Goal: Task Accomplishment & Management: Use online tool/utility

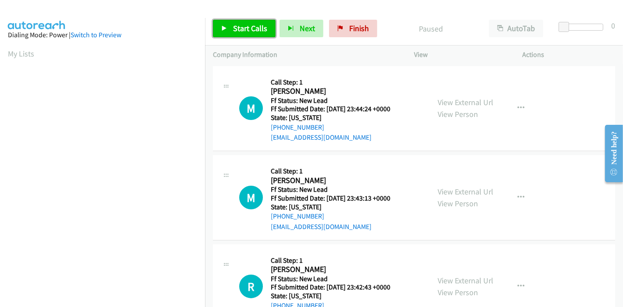
click at [245, 23] on span "Start Calls" at bounding box center [250, 28] width 34 height 10
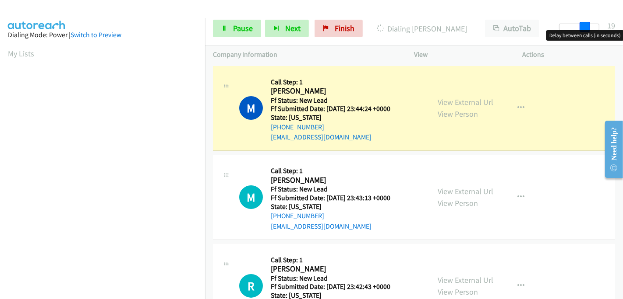
drag, startPoint x: 562, startPoint y: 27, endPoint x: 622, endPoint y: 29, distance: 60.5
click at [622, 29] on div "Start Calls Pause Next Finish Dialing [PERSON_NAME] AutoTab AutoTab 19" at bounding box center [414, 29] width 418 height 34
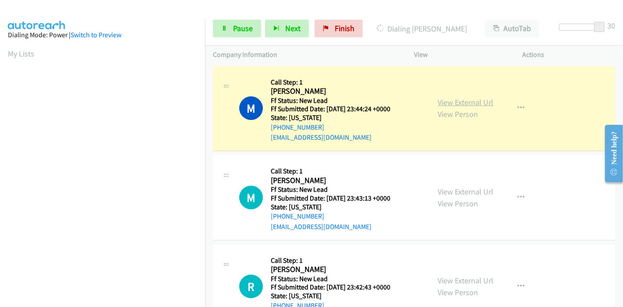
click at [484, 106] on link "View External Url" at bounding box center [465, 102] width 56 height 10
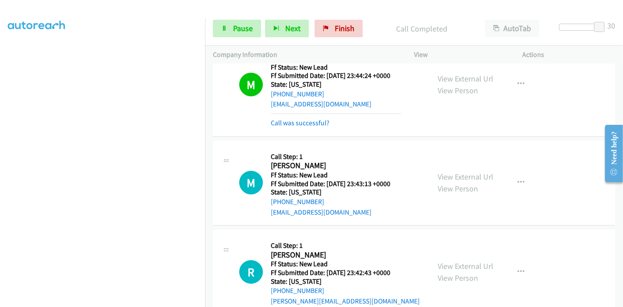
scroll to position [49, 0]
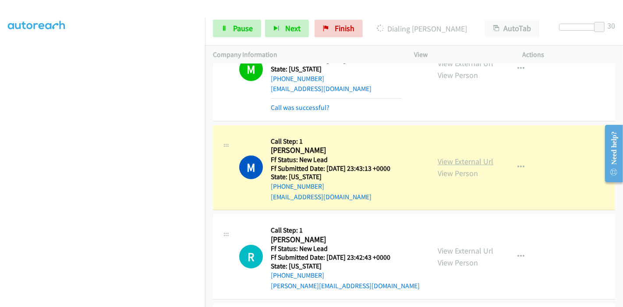
click at [459, 164] on link "View External Url" at bounding box center [465, 161] width 56 height 10
click at [238, 28] on span "Pause" at bounding box center [243, 28] width 20 height 10
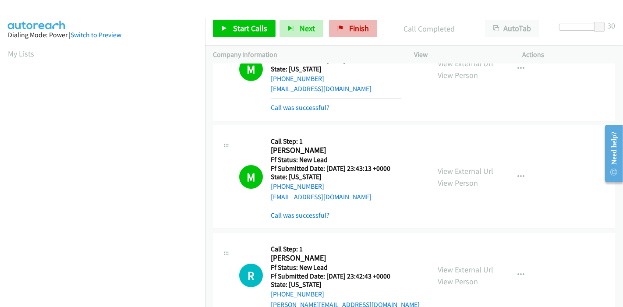
scroll to position [185, 0]
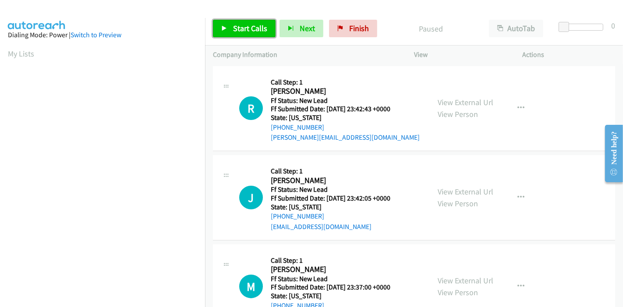
click at [250, 28] on span "Start Calls" at bounding box center [250, 28] width 34 height 10
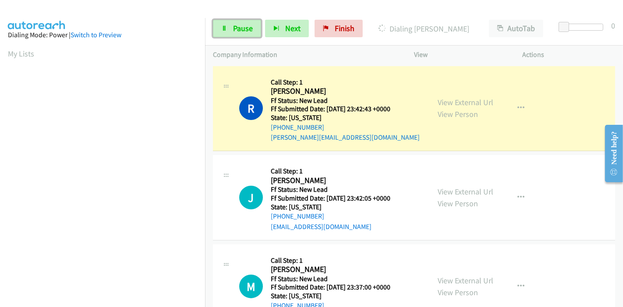
drag, startPoint x: 225, startPoint y: 25, endPoint x: 238, endPoint y: 14, distance: 16.6
click at [225, 26] on icon at bounding box center [224, 29] width 6 height 6
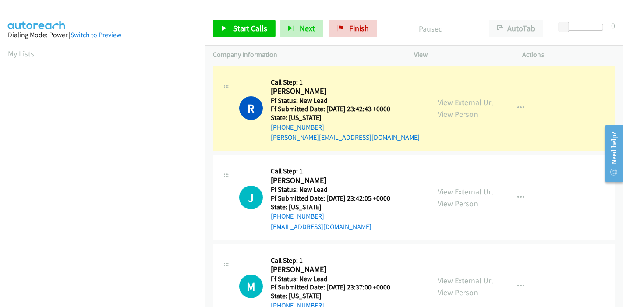
scroll to position [185, 0]
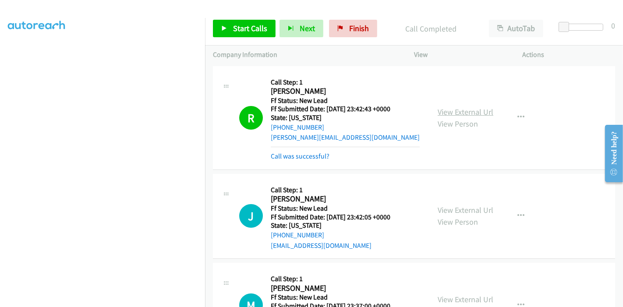
click at [457, 115] on link "View External Url" at bounding box center [465, 112] width 56 height 10
click at [255, 36] on link "Start Calls" at bounding box center [244, 29] width 63 height 18
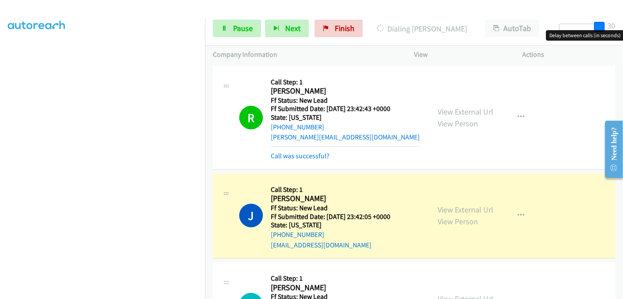
drag, startPoint x: 560, startPoint y: 25, endPoint x: 601, endPoint y: 21, distance: 41.4
click at [601, 21] on div "Start Calls Pause Next Finish Dialing Joel Cundiff AutoTab AutoTab 30" at bounding box center [414, 29] width 418 height 34
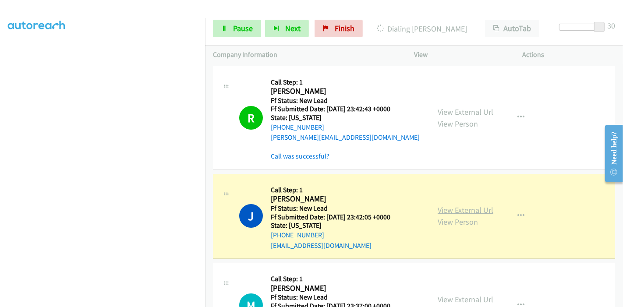
click at [485, 208] on link "View External Url" at bounding box center [465, 210] width 56 height 10
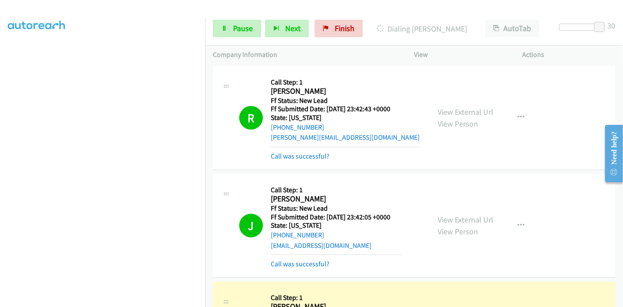
scroll to position [146, 0]
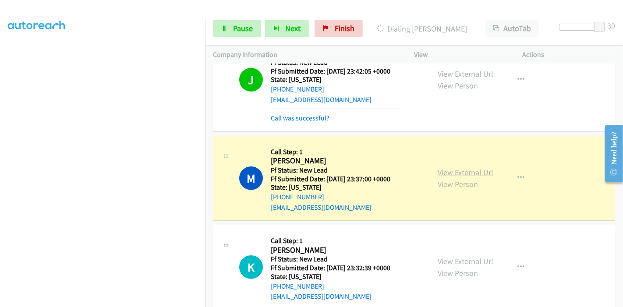
drag, startPoint x: 437, startPoint y: 166, endPoint x: 447, endPoint y: 174, distance: 13.5
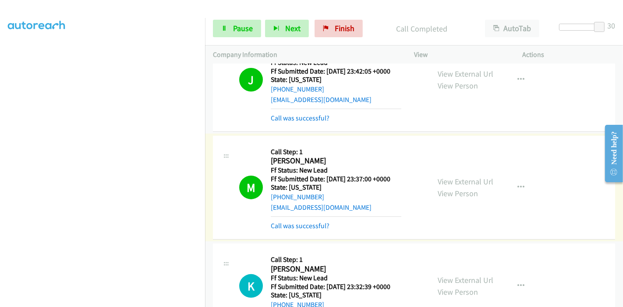
click at [444, 172] on div "View External Url View Person View External Url Email Schedule/Manage Callback …" at bounding box center [488, 188] width 116 height 88
click at [443, 184] on link "View External Url" at bounding box center [465, 181] width 56 height 10
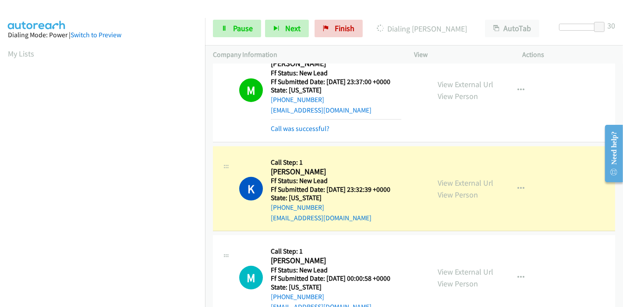
scroll to position [185, 0]
click at [457, 183] on link "View External Url" at bounding box center [465, 183] width 56 height 10
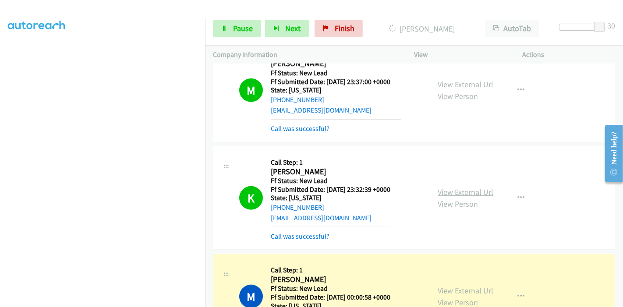
click at [446, 187] on link "View External Url" at bounding box center [465, 192] width 56 height 10
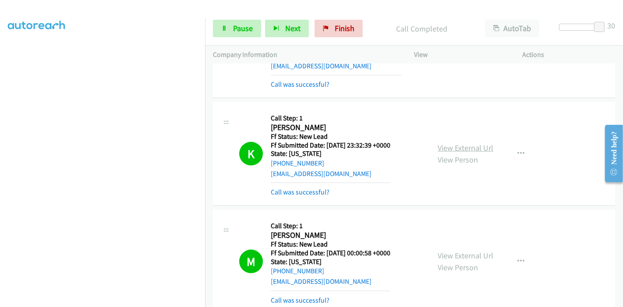
scroll to position [340, 0]
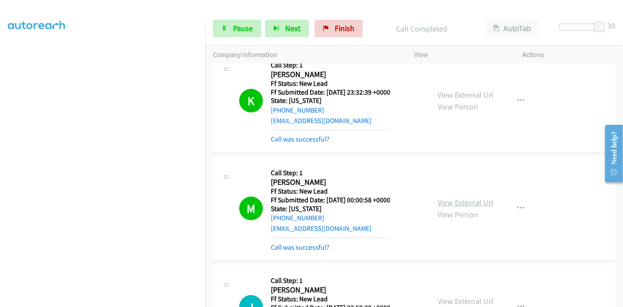
click at [444, 204] on link "View External Url" at bounding box center [465, 202] width 56 height 10
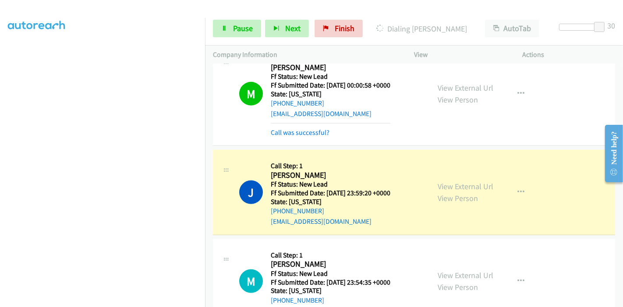
scroll to position [486, 0]
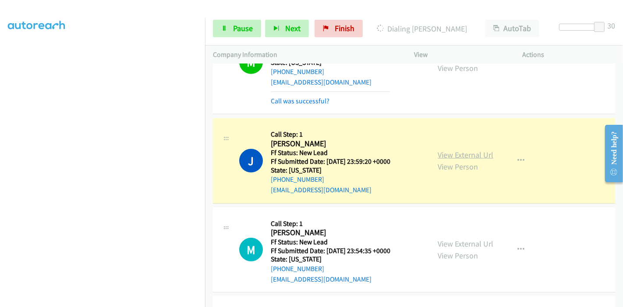
click at [466, 152] on link "View External Url" at bounding box center [465, 155] width 56 height 10
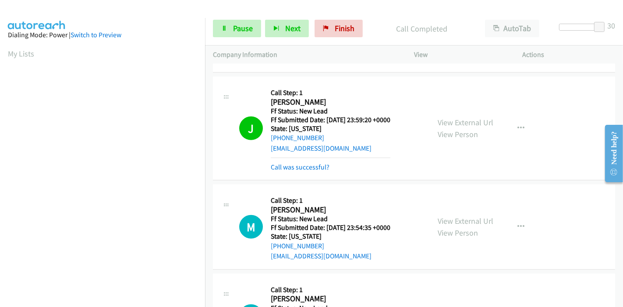
scroll to position [584, 0]
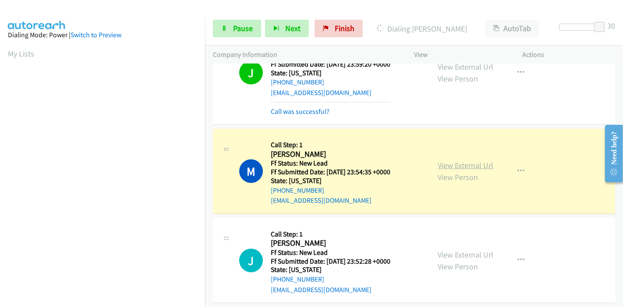
click at [478, 162] on link "View External Url" at bounding box center [465, 165] width 56 height 10
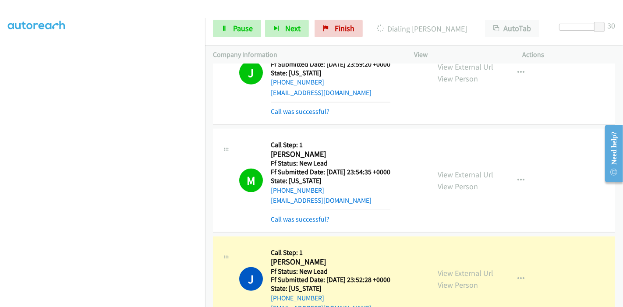
scroll to position [681, 0]
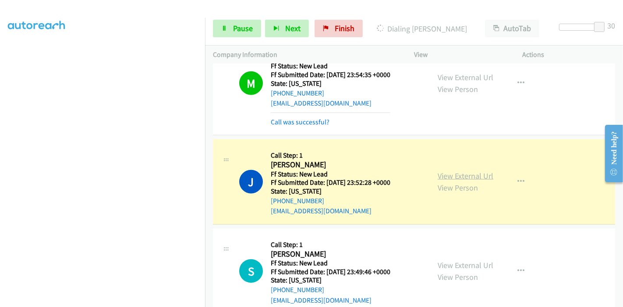
click at [478, 173] on link "View External Url" at bounding box center [465, 176] width 56 height 10
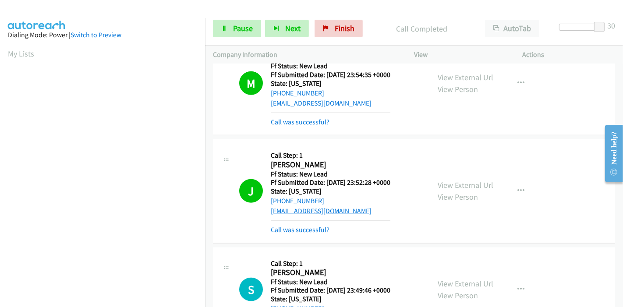
scroll to position [729, 0]
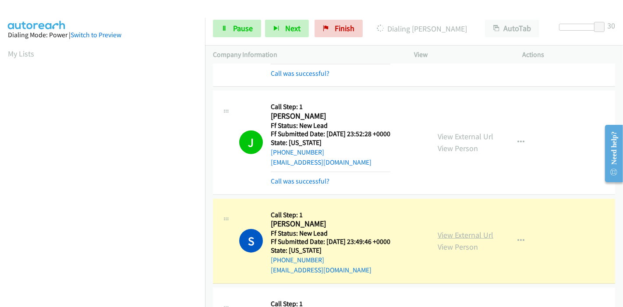
click at [462, 234] on link "View External Url" at bounding box center [465, 235] width 56 height 10
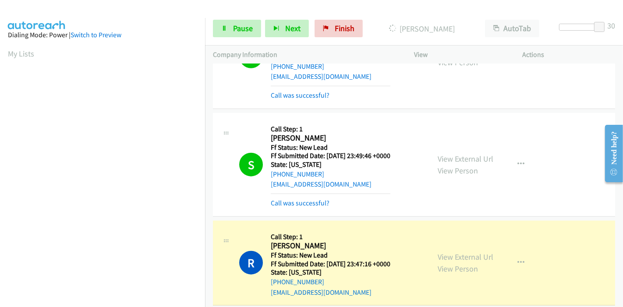
scroll to position [876, 0]
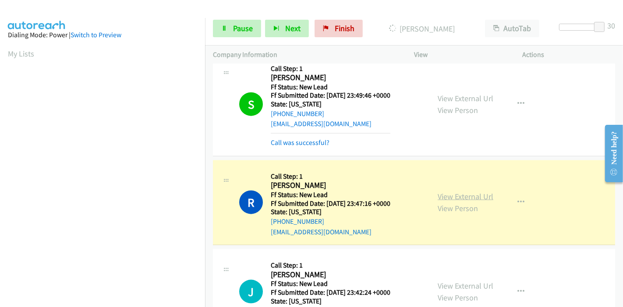
click at [457, 191] on link "View External Url" at bounding box center [465, 196] width 56 height 10
click at [234, 27] on span "Pause" at bounding box center [243, 28] width 20 height 10
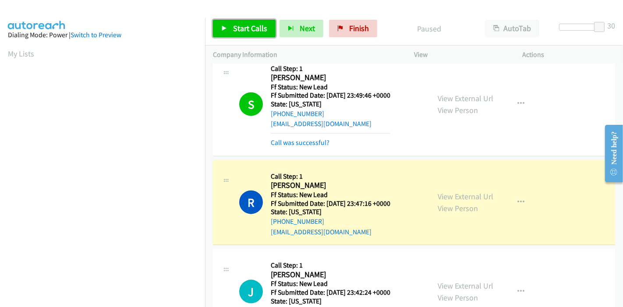
click at [248, 32] on span "Start Calls" at bounding box center [250, 28] width 34 height 10
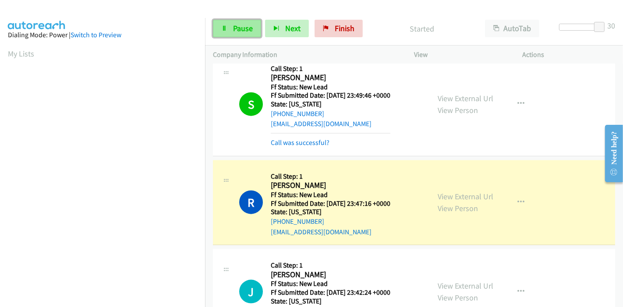
click at [231, 29] on link "Pause" at bounding box center [237, 29] width 48 height 18
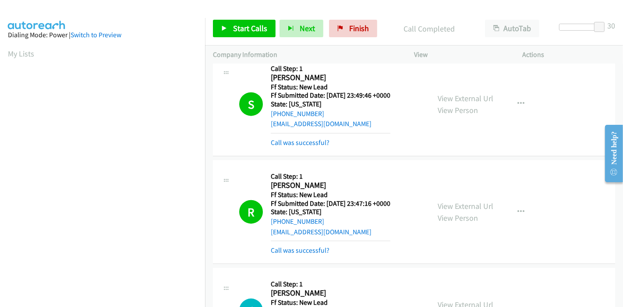
scroll to position [185, 0]
click at [237, 27] on span "Start Calls" at bounding box center [250, 28] width 34 height 10
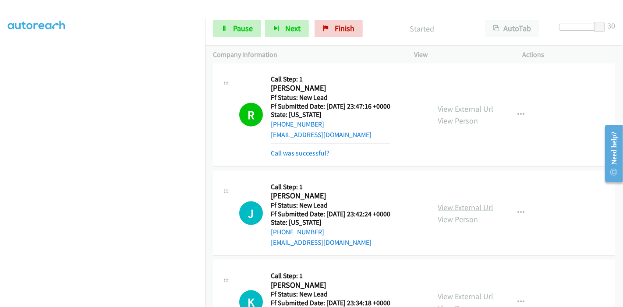
scroll to position [1021, 0]
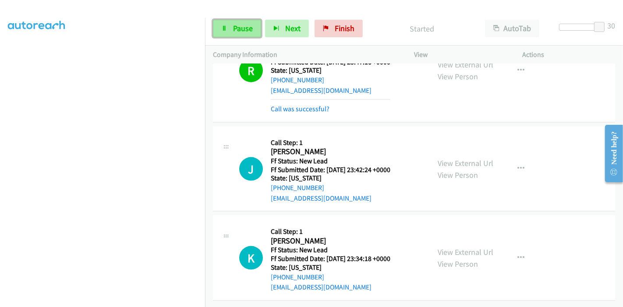
click at [218, 28] on link "Pause" at bounding box center [237, 29] width 48 height 18
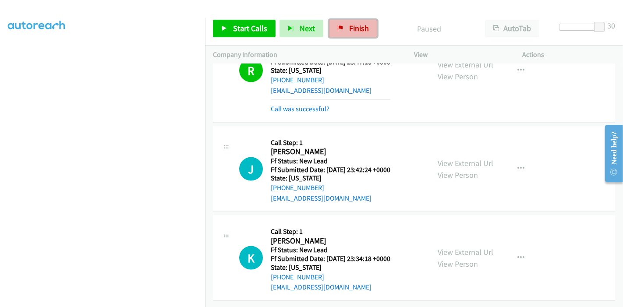
click at [352, 26] on span "Finish" at bounding box center [359, 28] width 20 height 10
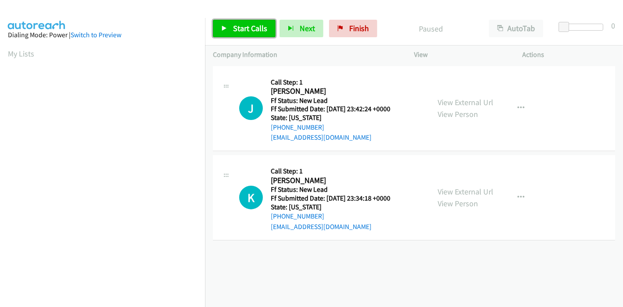
click at [249, 28] on span "Start Calls" at bounding box center [250, 28] width 34 height 10
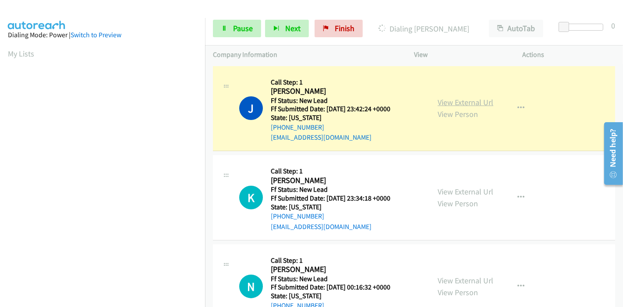
click at [440, 99] on link "View External Url" at bounding box center [465, 102] width 56 height 10
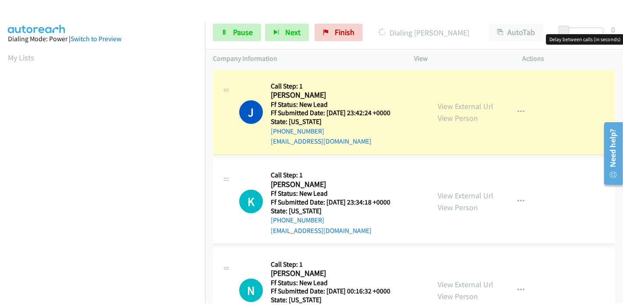
scroll to position [185, 0]
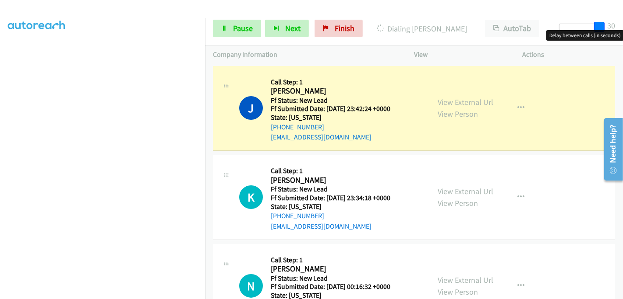
drag, startPoint x: 558, startPoint y: 27, endPoint x: 618, endPoint y: 27, distance: 59.5
click at [618, 27] on div "Start Calls Pause Next Finish Dialing Jennifer Lara AutoTab AutoTab 30" at bounding box center [414, 29] width 418 height 34
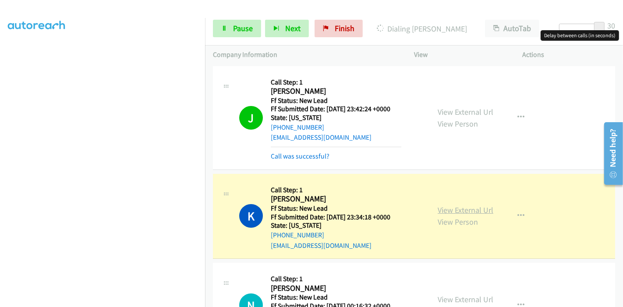
click at [451, 206] on link "View External Url" at bounding box center [465, 210] width 56 height 10
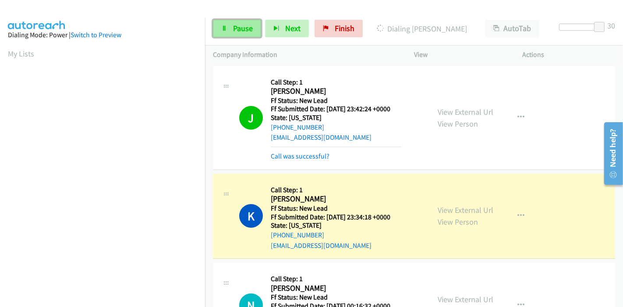
click at [236, 25] on span "Pause" at bounding box center [243, 28] width 20 height 10
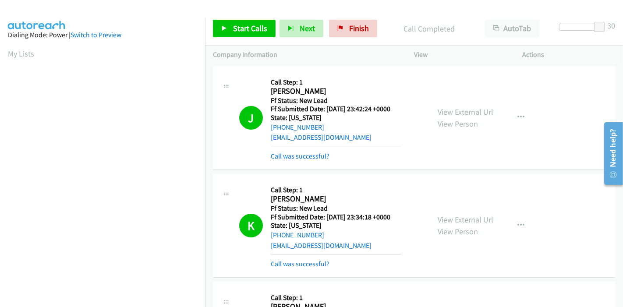
scroll to position [185, 0]
click at [237, 29] on span "Start Calls" at bounding box center [250, 28] width 34 height 10
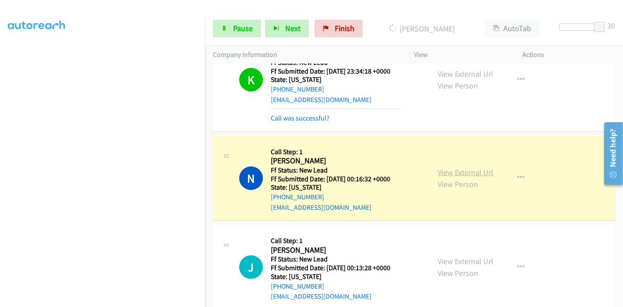
click at [437, 173] on link "View External Url" at bounding box center [465, 172] width 56 height 10
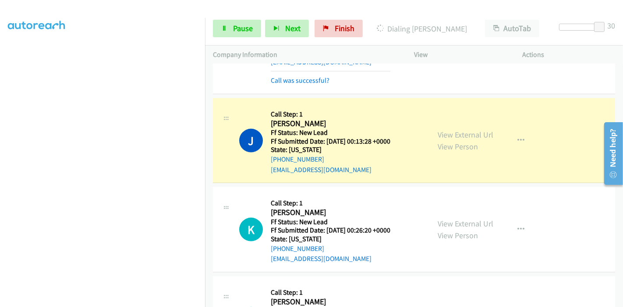
scroll to position [292, 0]
click at [455, 136] on link "View External Url" at bounding box center [465, 134] width 56 height 10
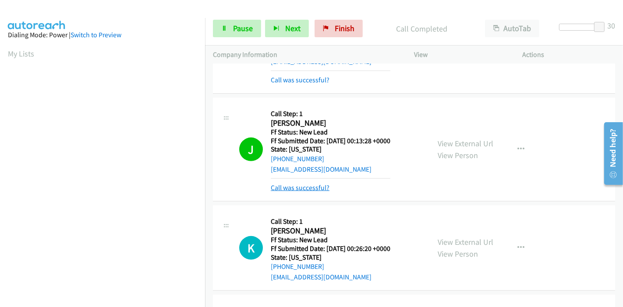
scroll to position [377, 0]
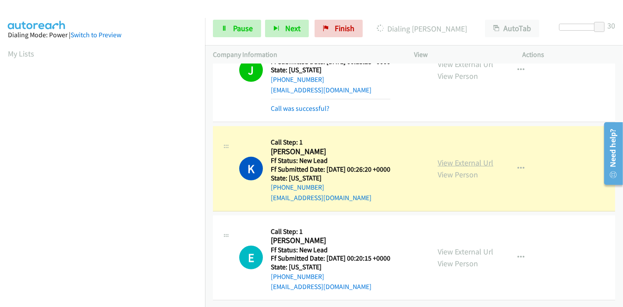
click at [446, 158] on link "View External Url" at bounding box center [465, 163] width 56 height 10
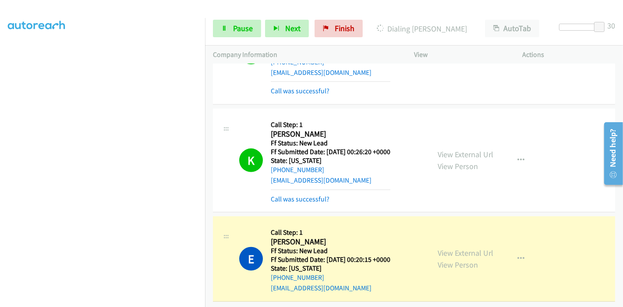
scroll to position [395, 0]
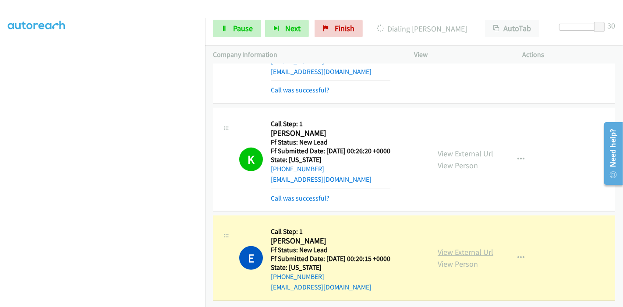
click at [482, 247] on link "View External Url" at bounding box center [465, 252] width 56 height 10
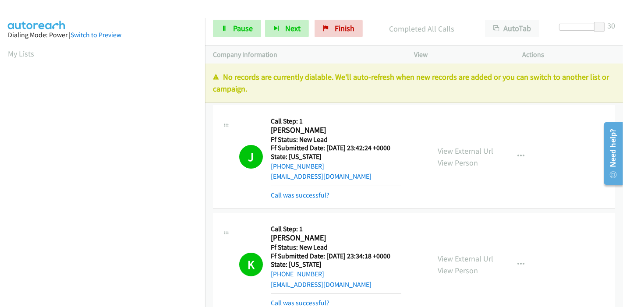
scroll to position [0, 0]
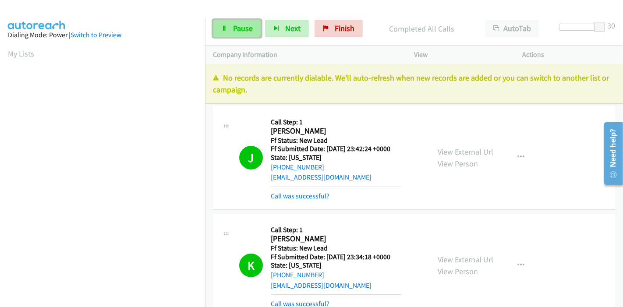
click at [230, 28] on link "Pause" at bounding box center [237, 29] width 48 height 18
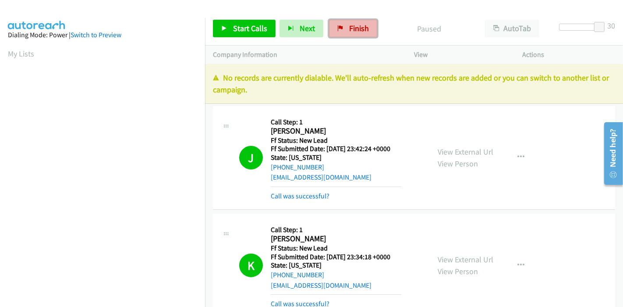
click at [353, 36] on link "Finish" at bounding box center [353, 29] width 48 height 18
